Goal: Download file/media: Download file/media

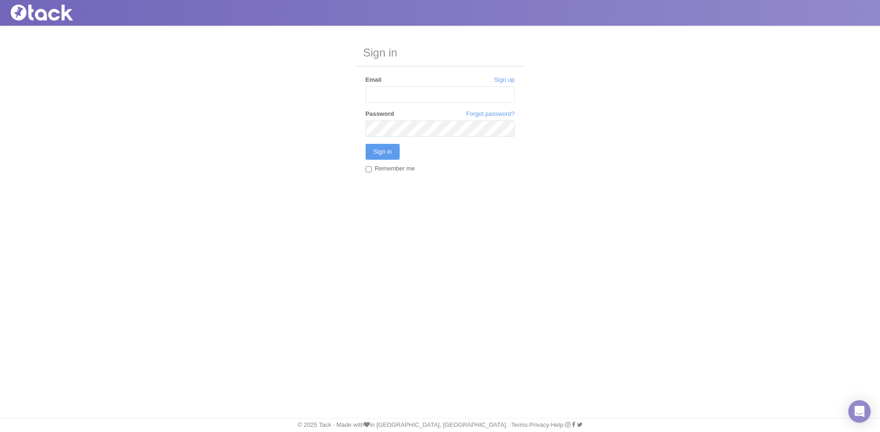
type input "[EMAIL_ADDRESS][PERSON_NAME][DOMAIN_NAME]"
drag, startPoint x: 369, startPoint y: 172, endPoint x: 374, endPoint y: 166, distance: 8.3
click at [369, 172] on input "Remember me" at bounding box center [369, 169] width 6 height 6
checkbox input "true"
click at [382, 154] on input "Sign in" at bounding box center [383, 152] width 35 height 16
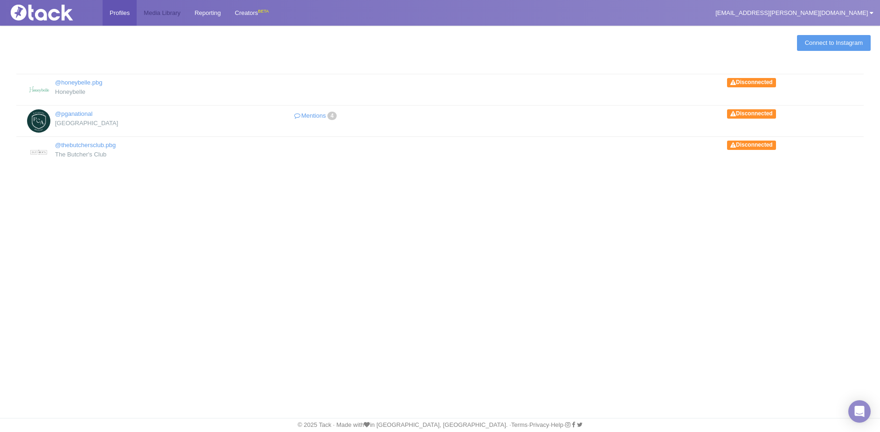
click at [167, 15] on link "Media Library" at bounding box center [162, 13] width 51 height 26
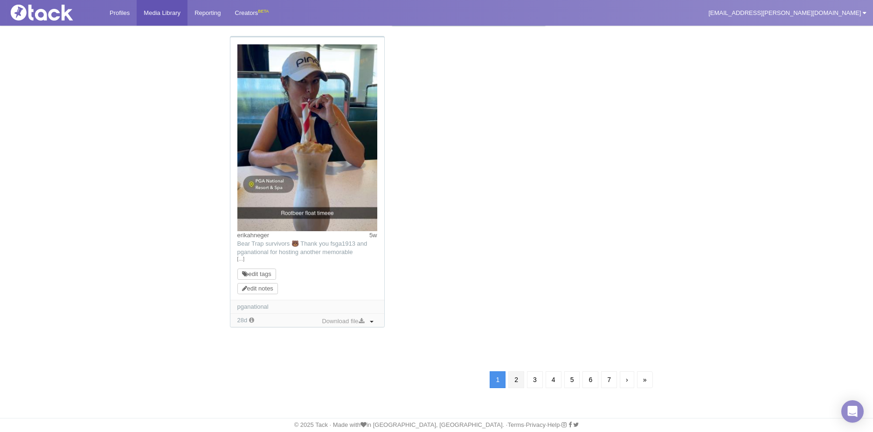
click at [512, 380] on link "2" at bounding box center [517, 379] width 16 height 17
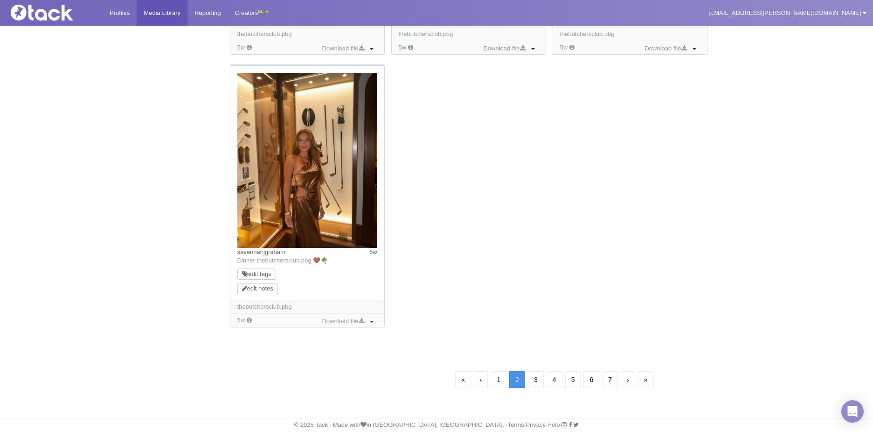
scroll to position [67, 0]
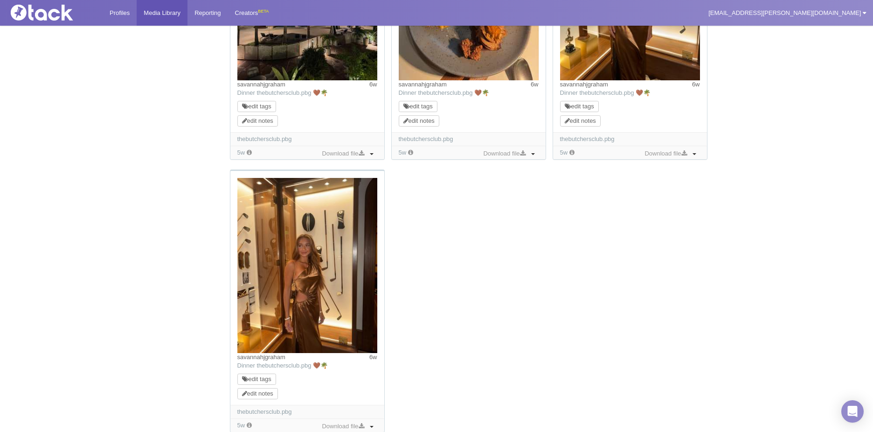
scroll to position [934, 0]
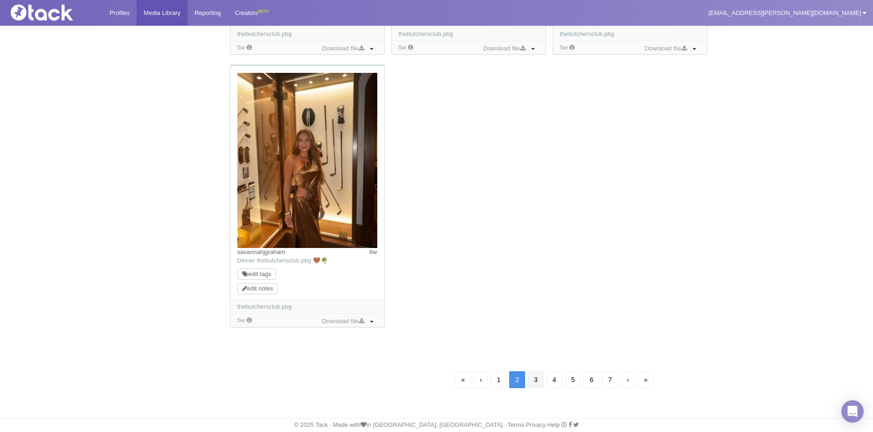
click at [542, 378] on link "3" at bounding box center [536, 379] width 16 height 17
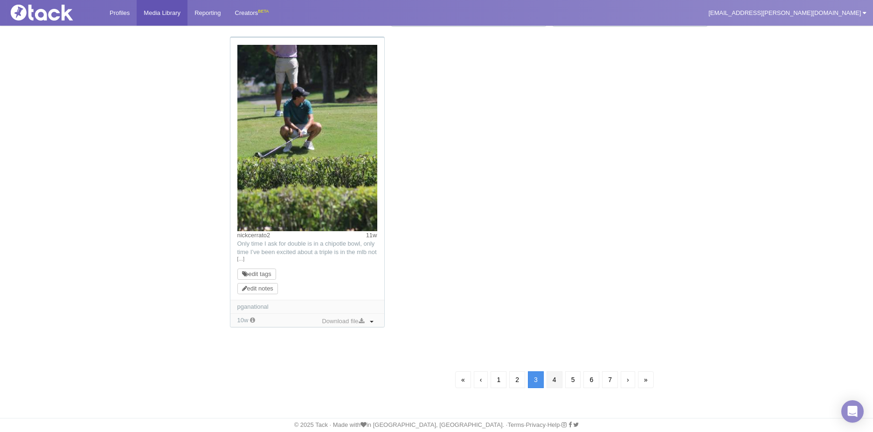
click at [549, 382] on link "4" at bounding box center [555, 379] width 16 height 17
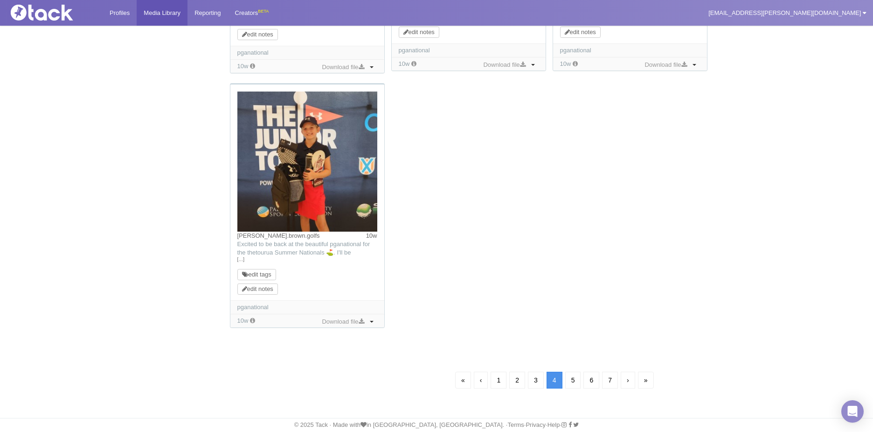
scroll to position [67, 0]
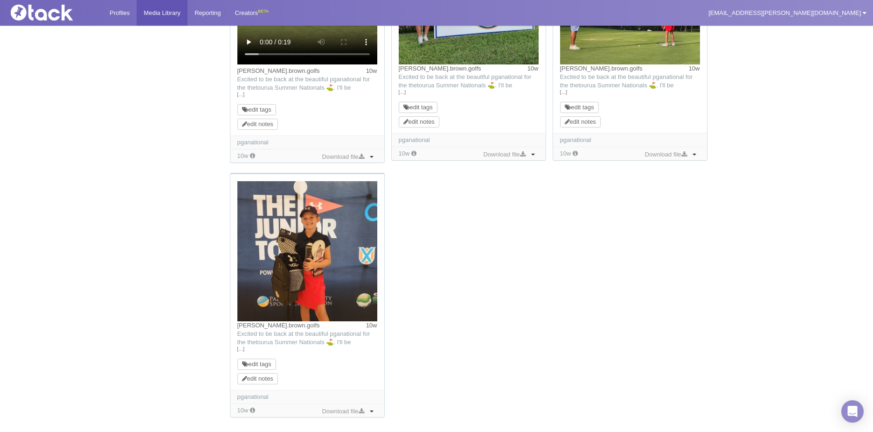
scroll to position [897, 0]
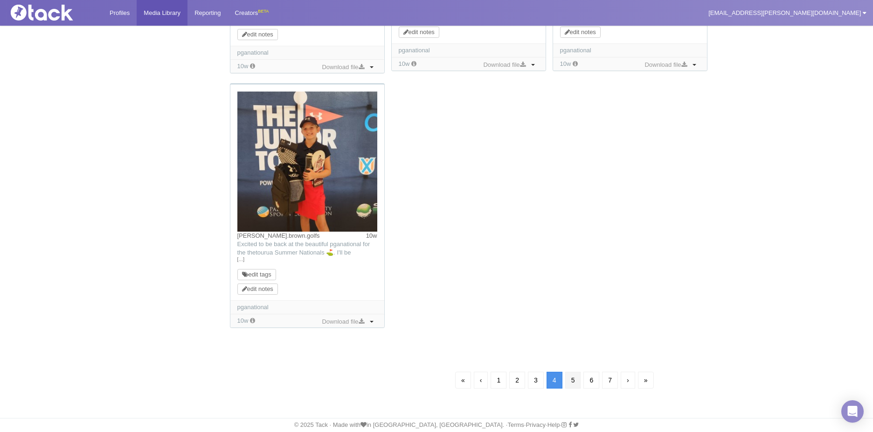
click at [575, 379] on link "5" at bounding box center [574, 379] width 16 height 17
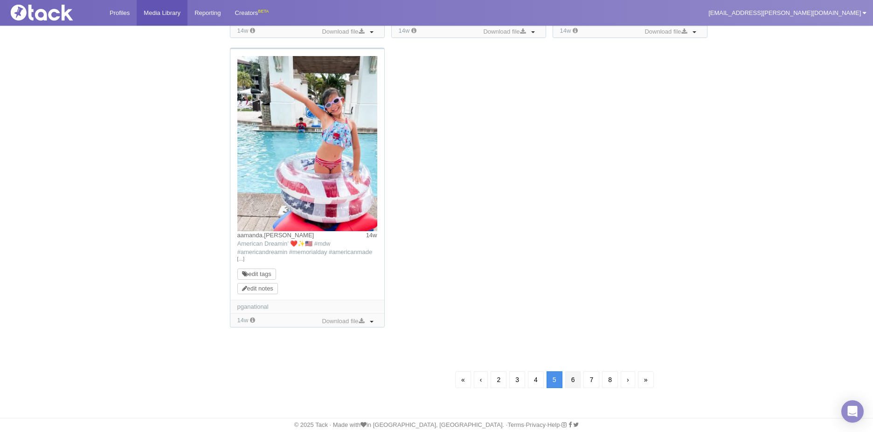
click at [574, 381] on link "6" at bounding box center [574, 379] width 16 height 17
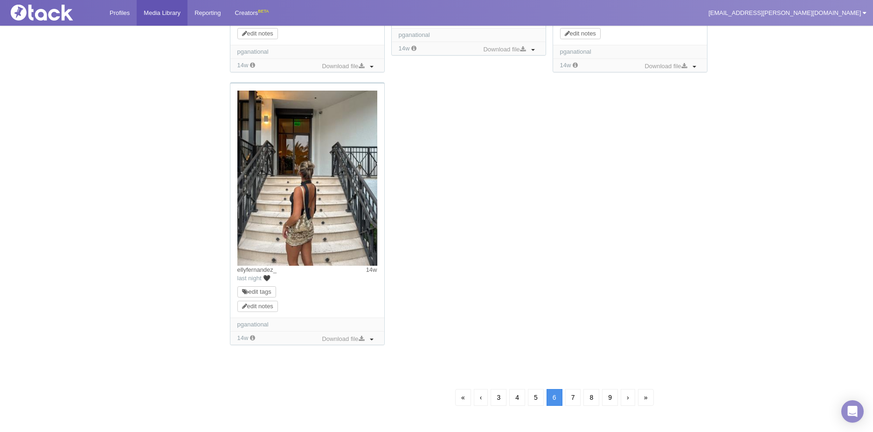
scroll to position [67, 0]
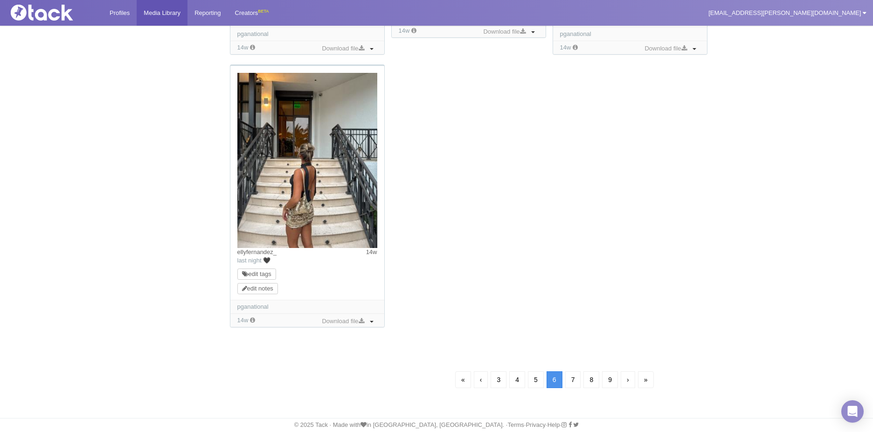
scroll to position [925, 0]
click at [568, 379] on link "7" at bounding box center [574, 379] width 16 height 17
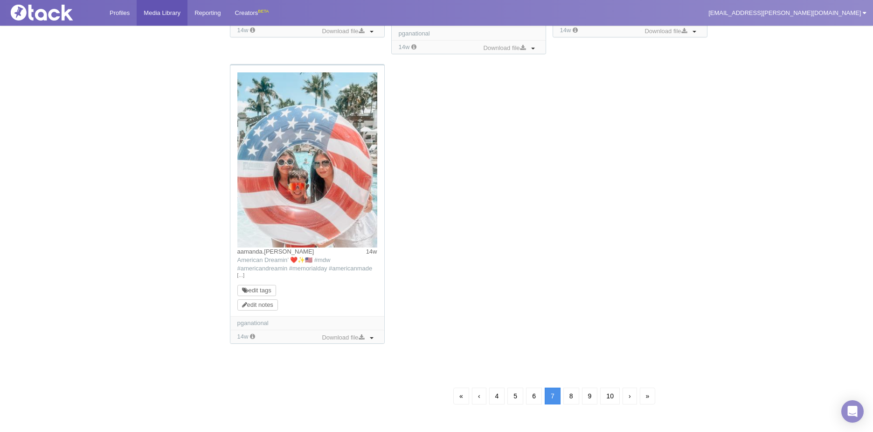
scroll to position [67, 0]
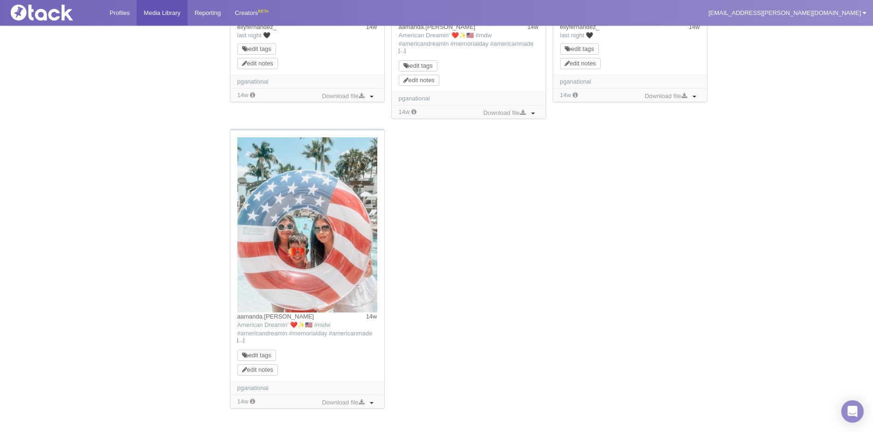
scroll to position [942, 0]
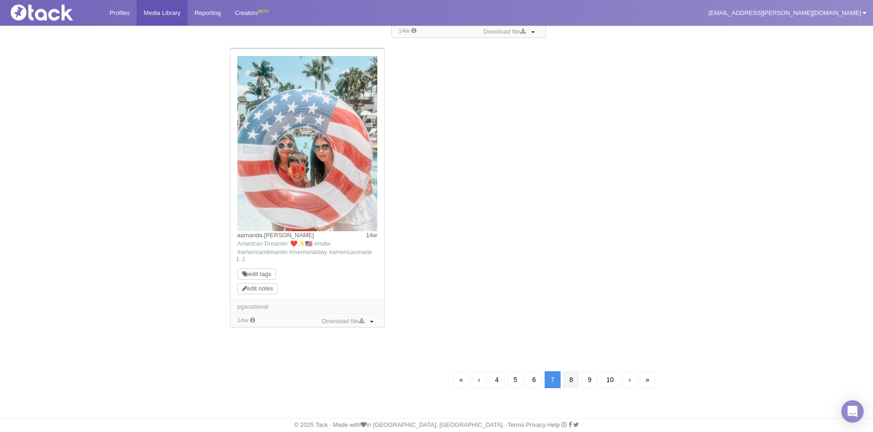
click at [576, 373] on link "8" at bounding box center [572, 379] width 16 height 17
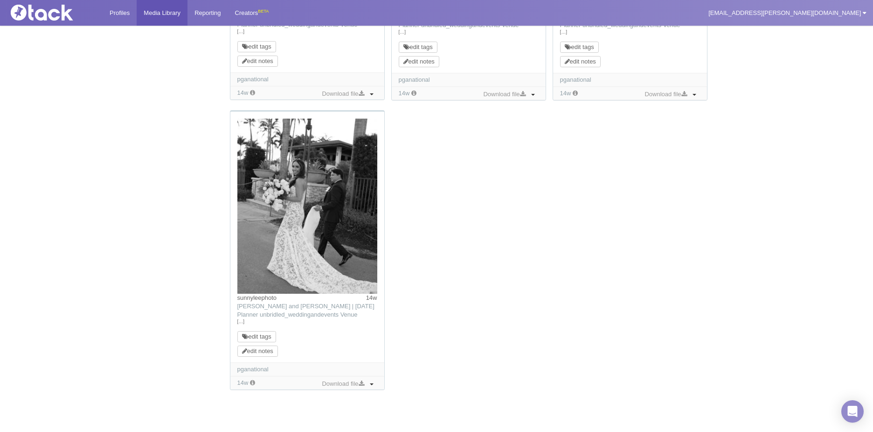
scroll to position [925, 0]
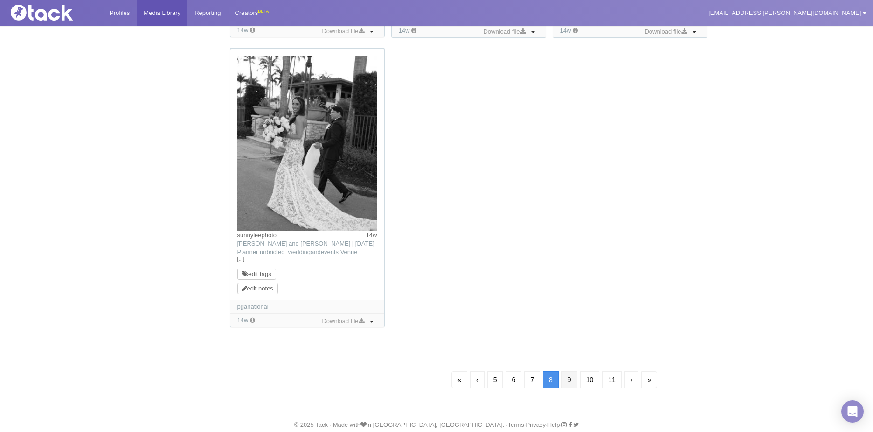
click at [573, 375] on link "9" at bounding box center [570, 379] width 16 height 17
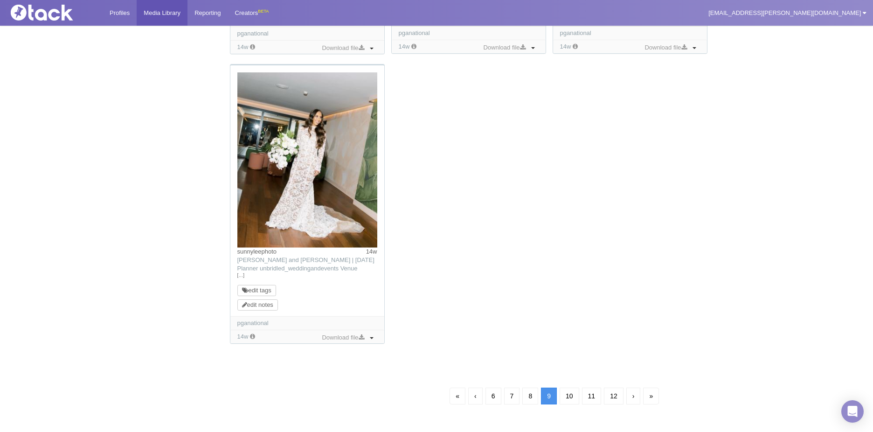
scroll to position [67, 0]
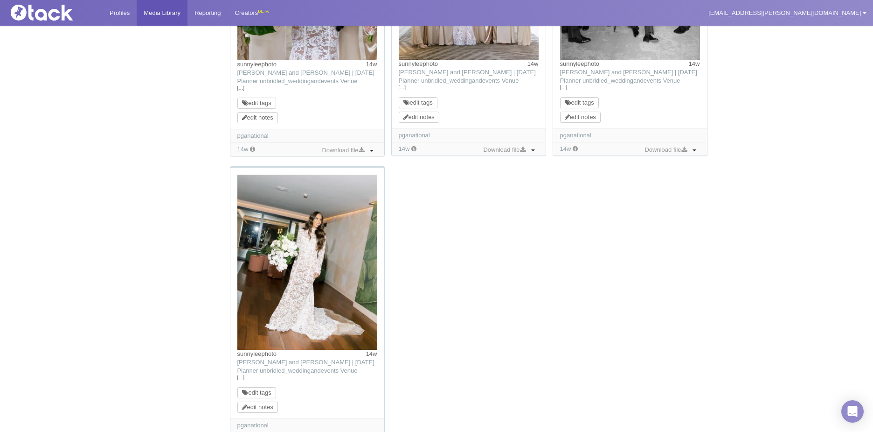
scroll to position [942, 0]
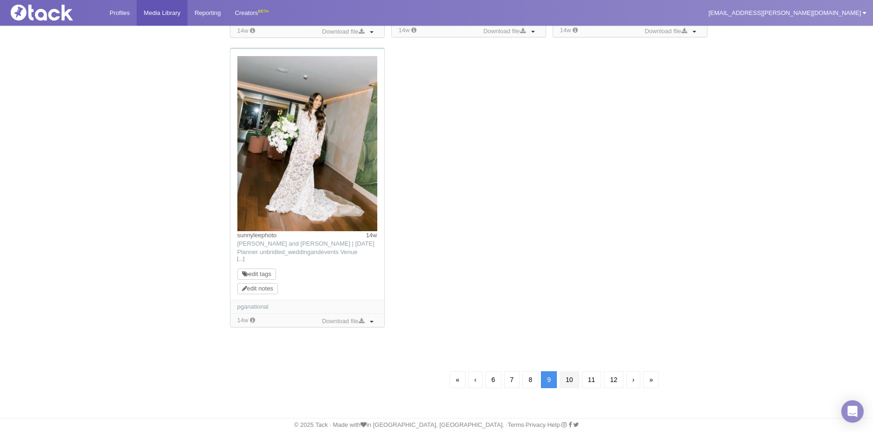
click at [573, 380] on link "10" at bounding box center [570, 379] width 20 height 17
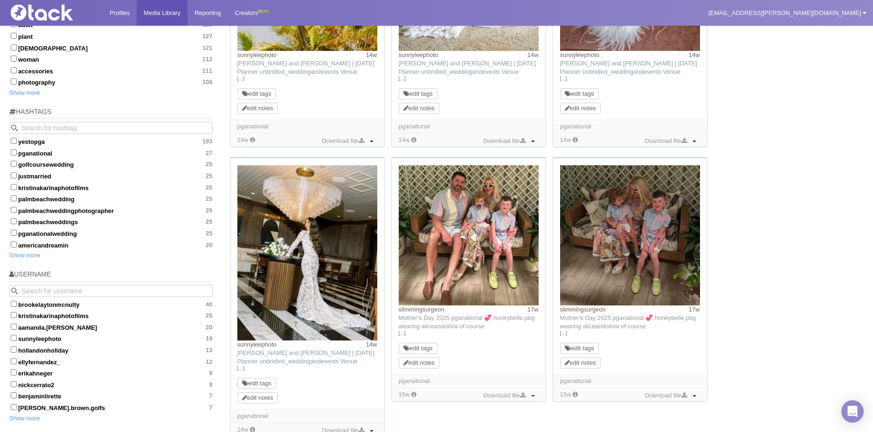
scroll to position [534, 0]
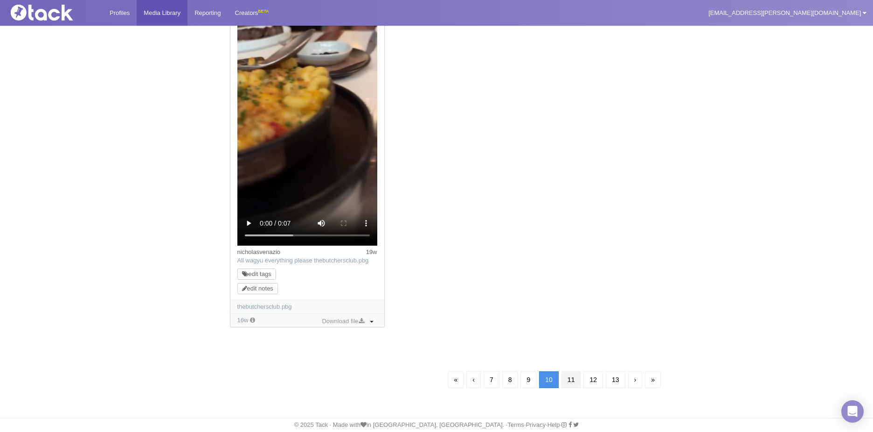
click at [568, 371] on link "11" at bounding box center [572, 379] width 20 height 17
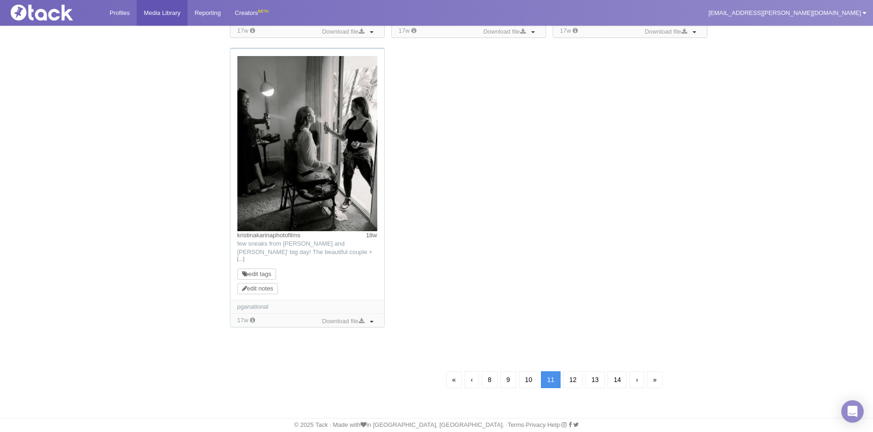
scroll to position [67, 0]
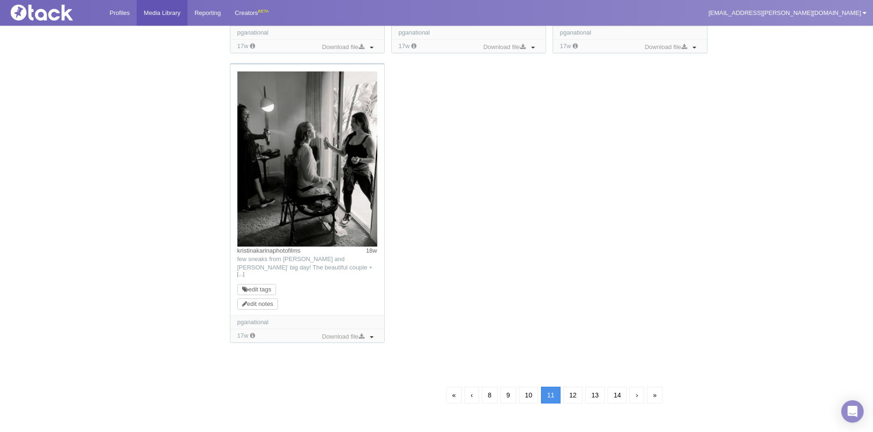
scroll to position [942, 0]
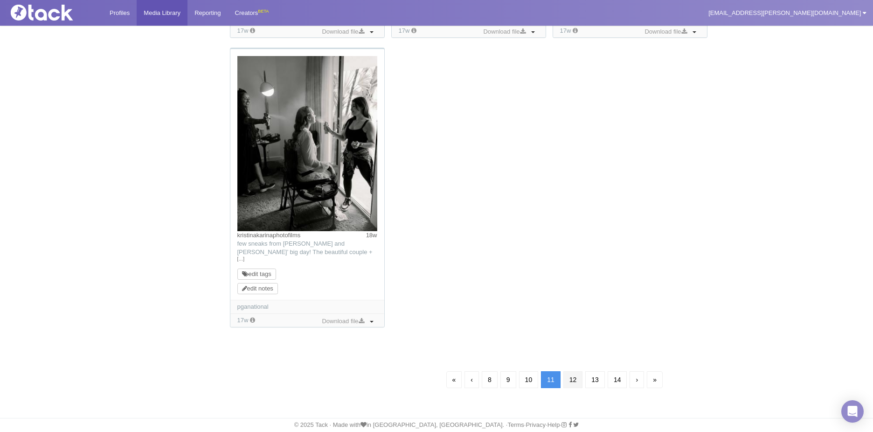
click at [576, 377] on link "12" at bounding box center [574, 379] width 20 height 17
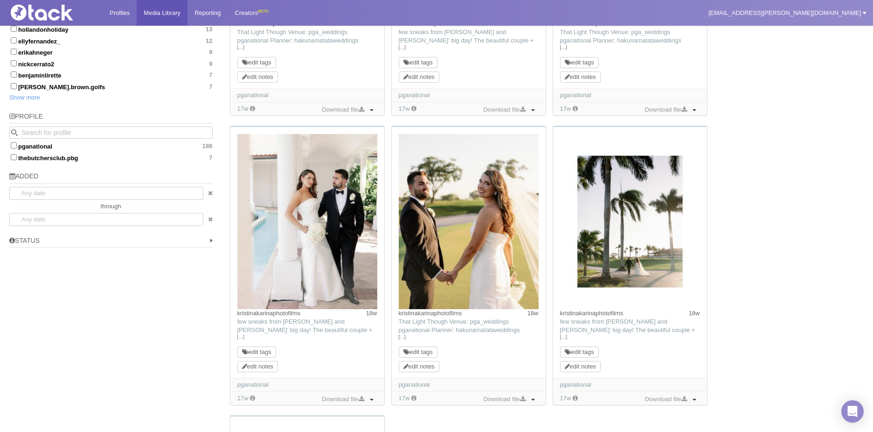
scroll to position [580, 0]
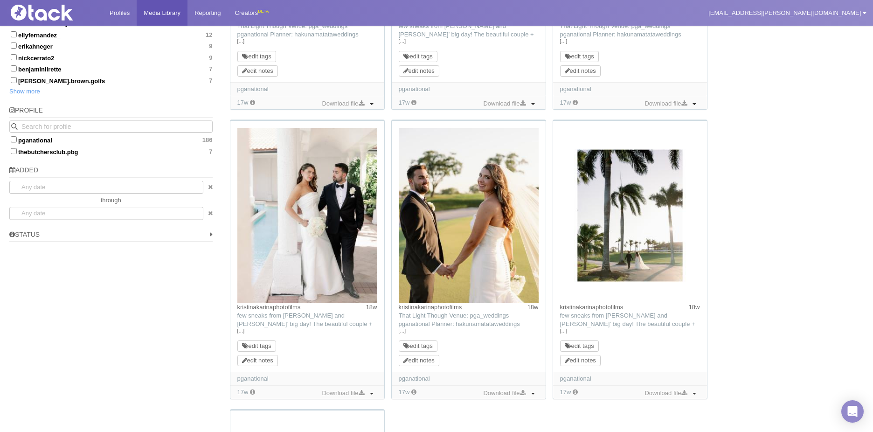
click at [635, 249] on img at bounding box center [630, 215] width 140 height 175
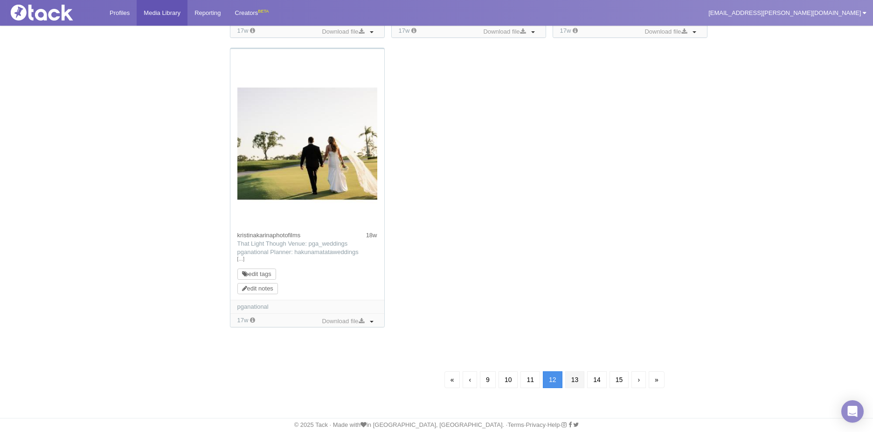
click at [581, 373] on link "13" at bounding box center [576, 379] width 20 height 17
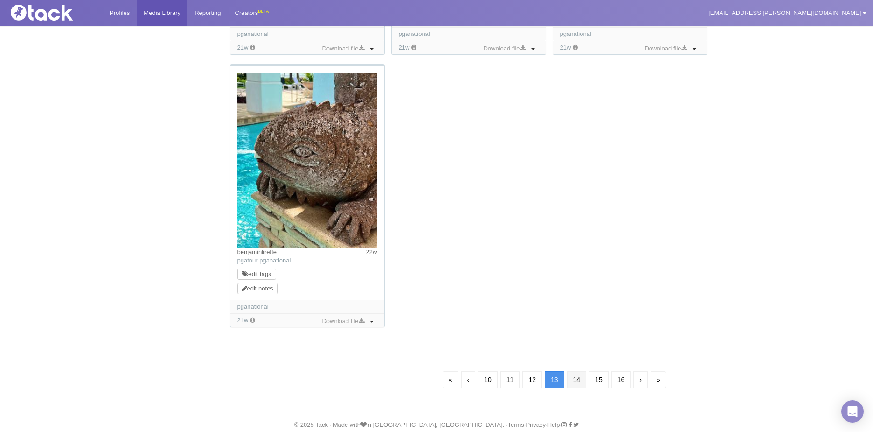
click at [582, 381] on link "14" at bounding box center [577, 379] width 20 height 17
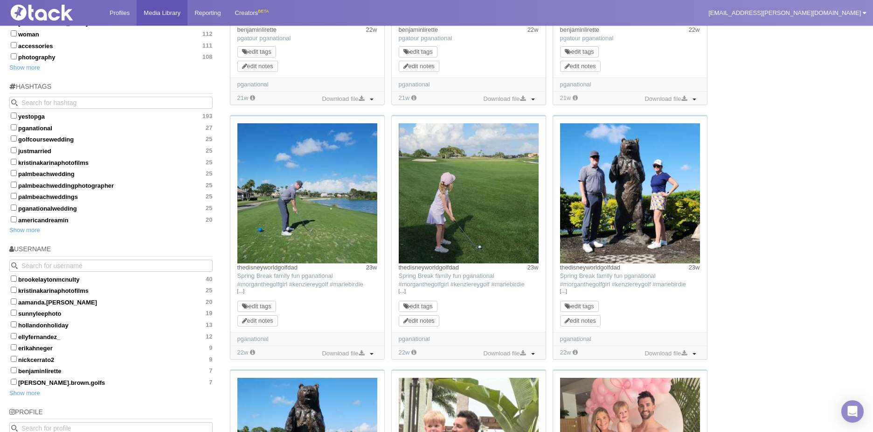
scroll to position [300, 0]
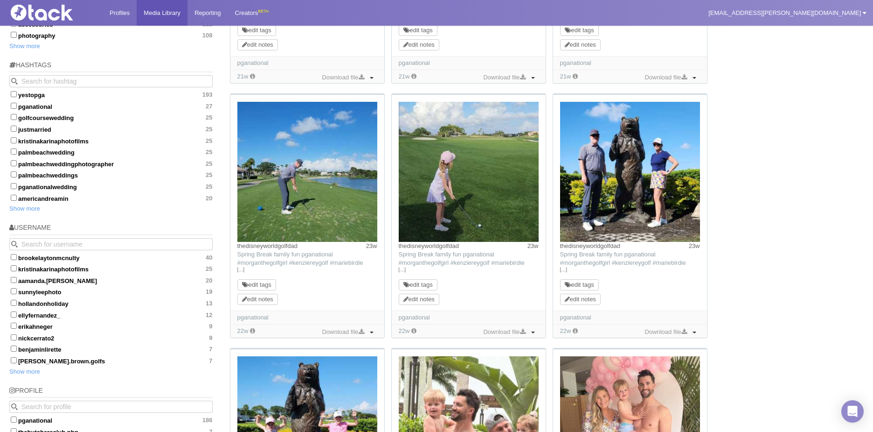
click at [467, 196] on img at bounding box center [469, 172] width 140 height 140
click at [460, 171] on img at bounding box center [469, 172] width 140 height 140
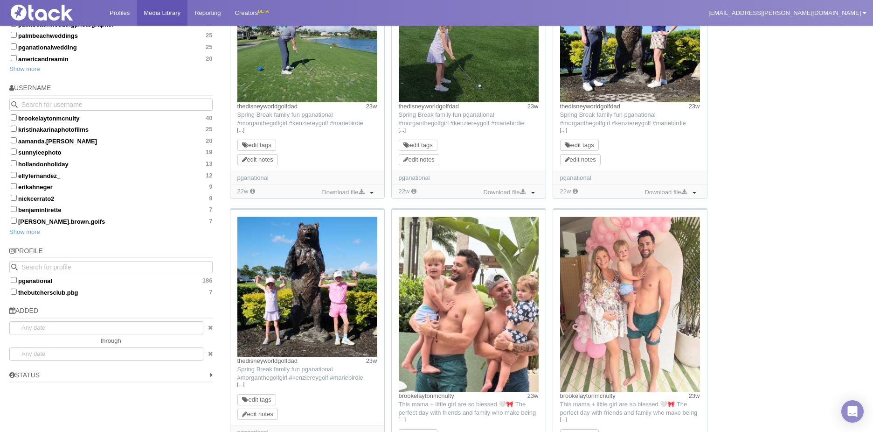
scroll to position [440, 0]
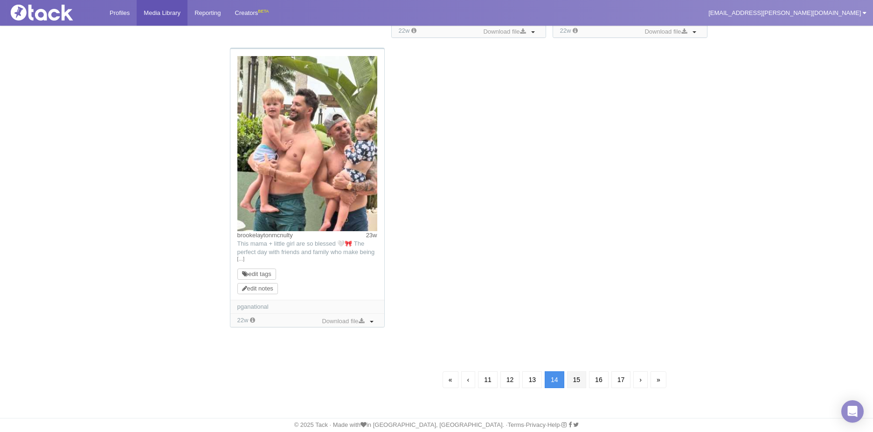
click at [569, 376] on link "15" at bounding box center [577, 379] width 20 height 17
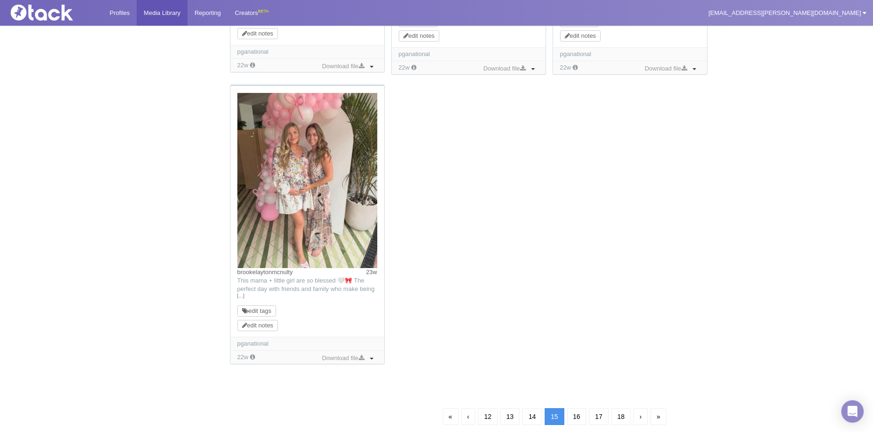
click at [606, 412] on link "17" at bounding box center [599, 416] width 20 height 17
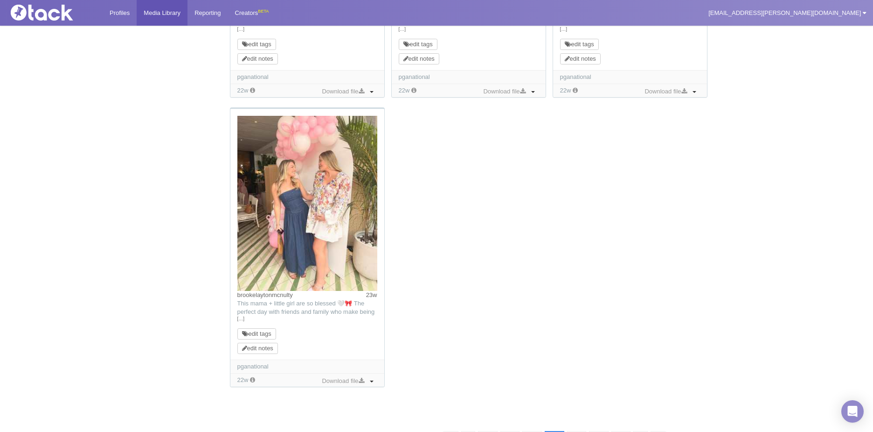
scroll to position [942, 0]
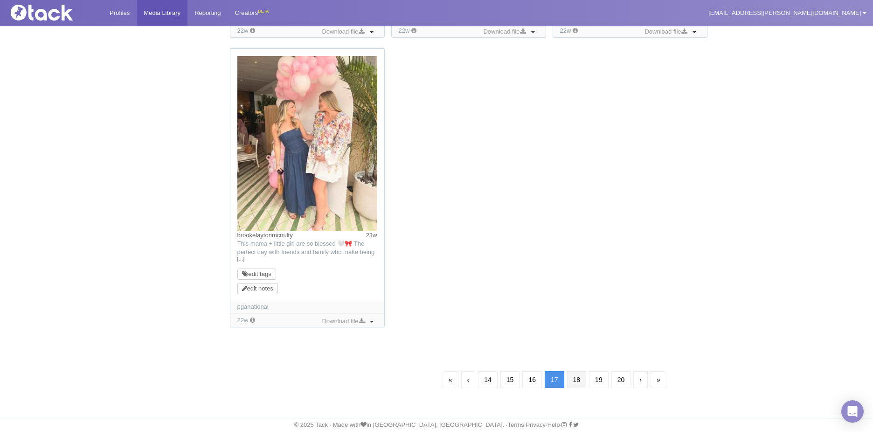
click at [585, 372] on link "18" at bounding box center [577, 379] width 20 height 17
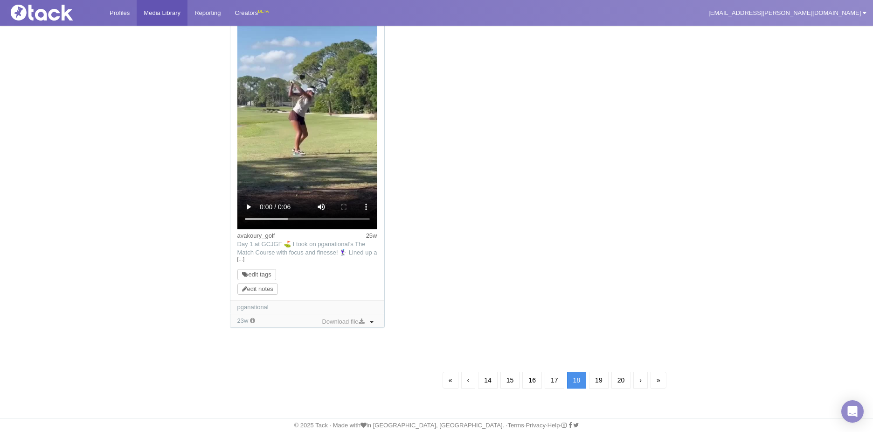
click at [605, 375] on link "19" at bounding box center [599, 379] width 20 height 17
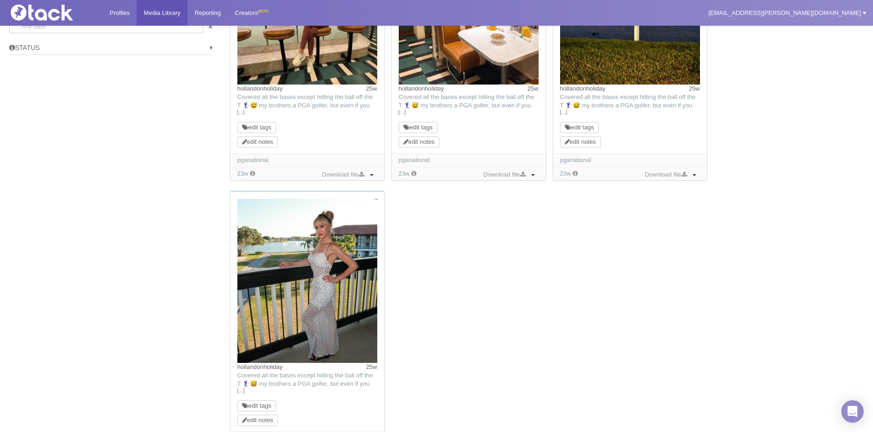
scroll to position [898, 0]
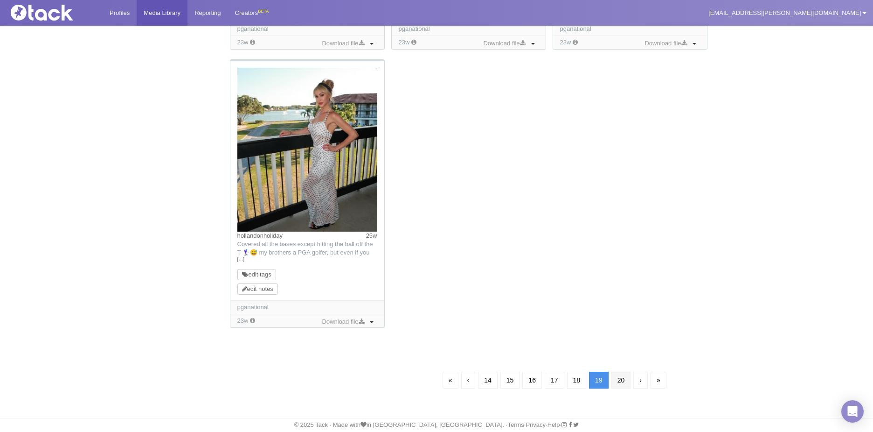
click at [624, 377] on link "20" at bounding box center [622, 379] width 20 height 17
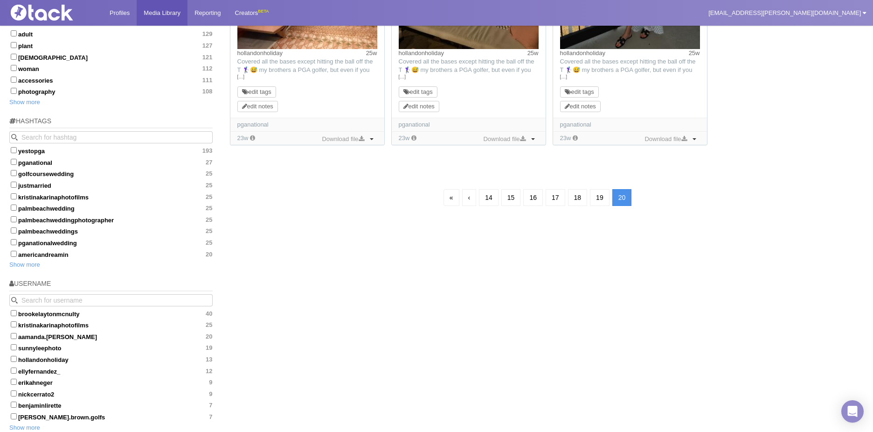
scroll to position [207, 0]
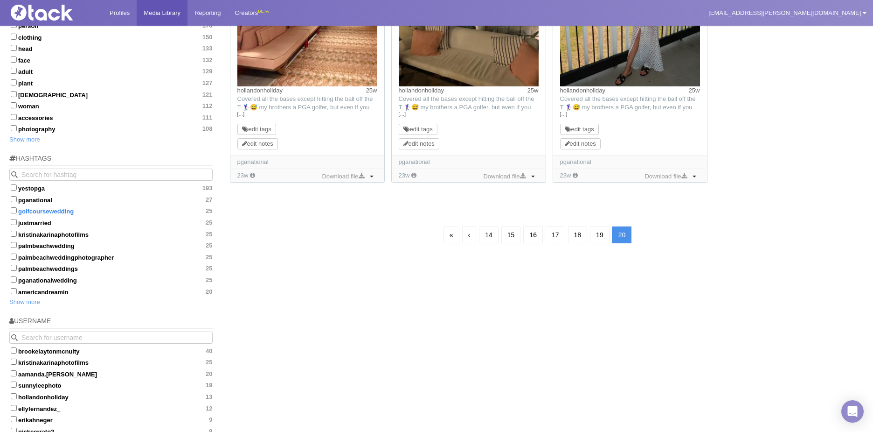
click at [16, 210] on input "golfcoursewedding 25" at bounding box center [14, 210] width 6 height 6
checkbox input "true"
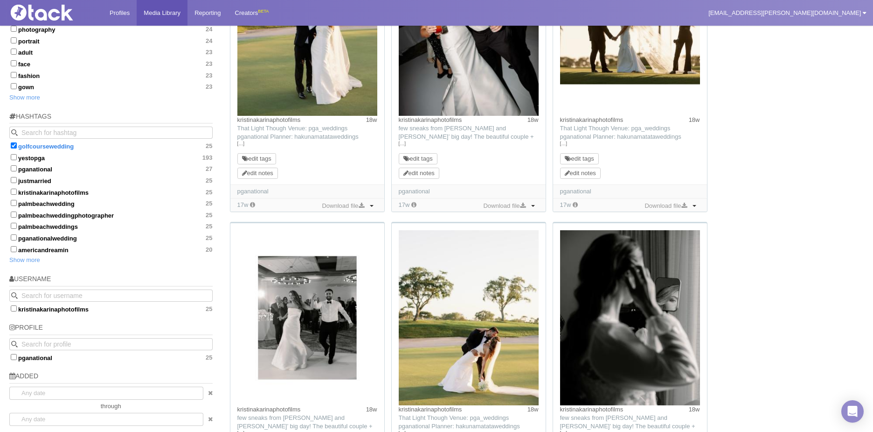
scroll to position [165, 0]
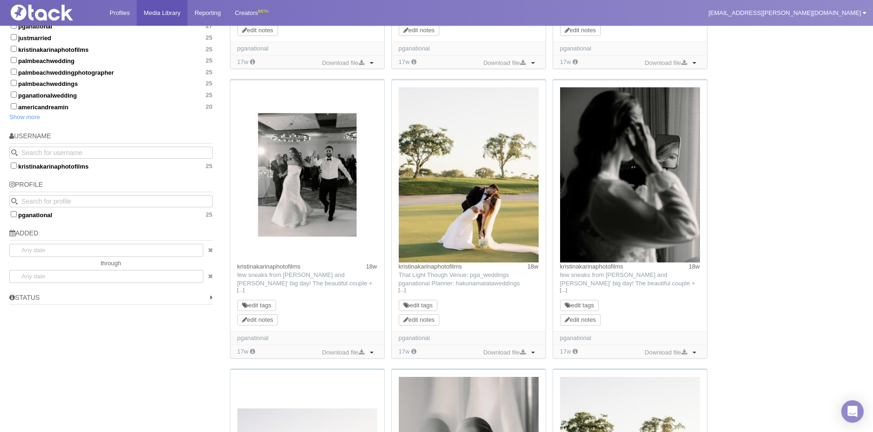
scroll to position [351, 0]
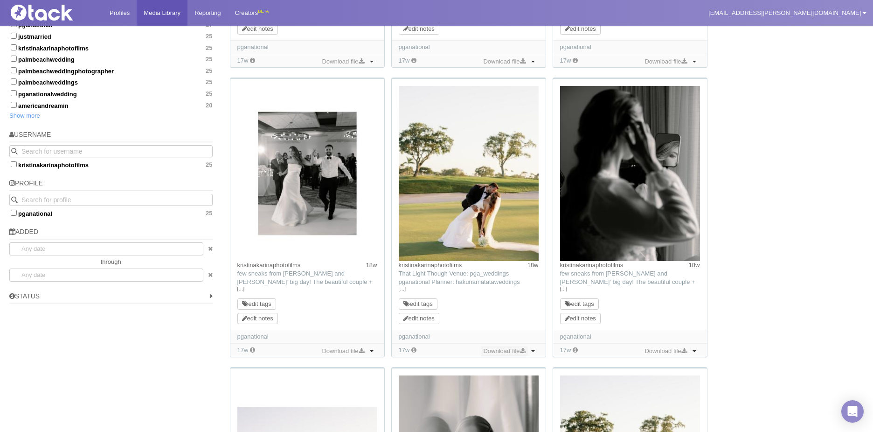
click at [517, 349] on link "Download file" at bounding box center [504, 351] width 47 height 10
